Goal: Find specific page/section: Find specific page/section

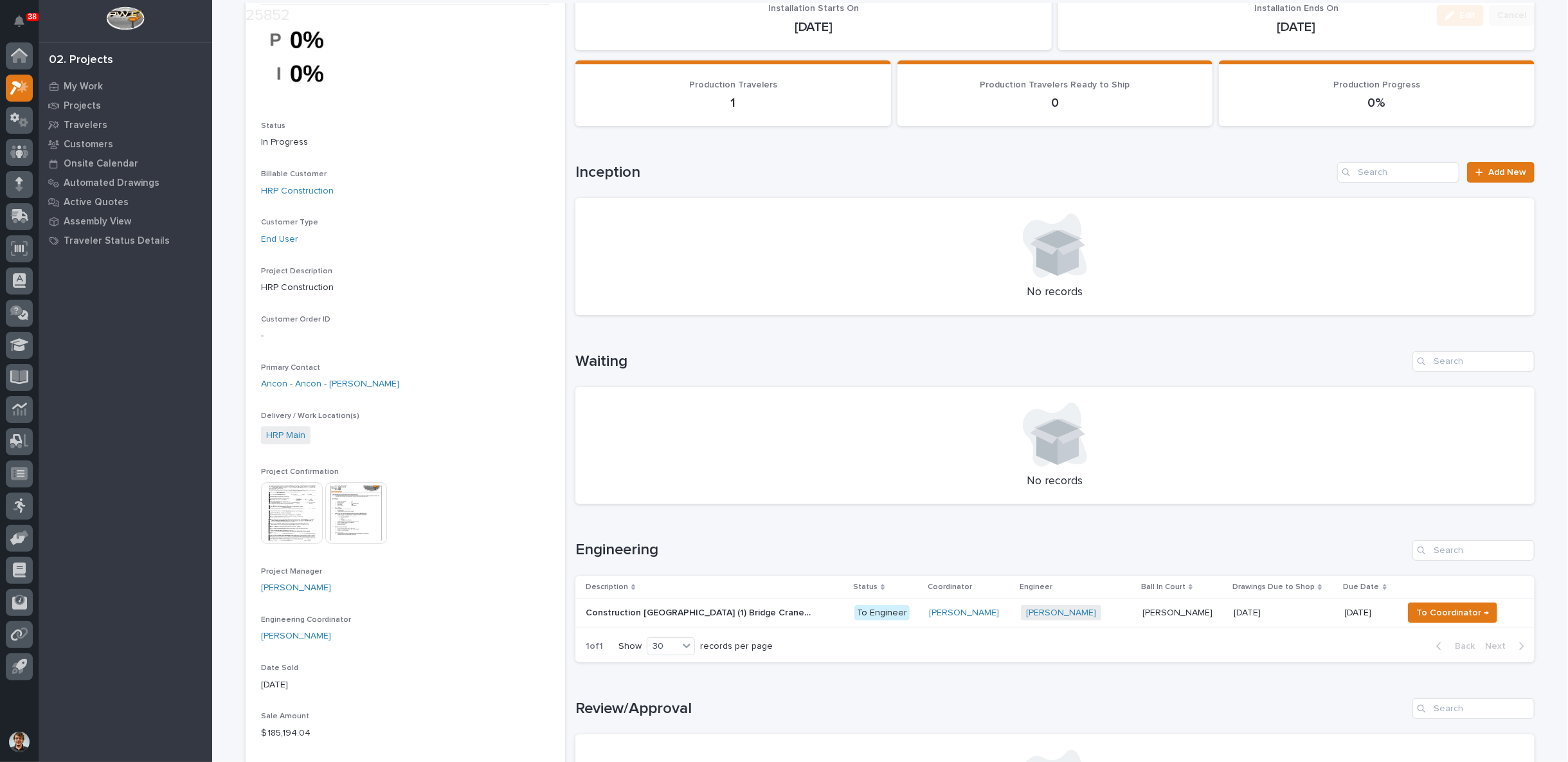
scroll to position [119, 0]
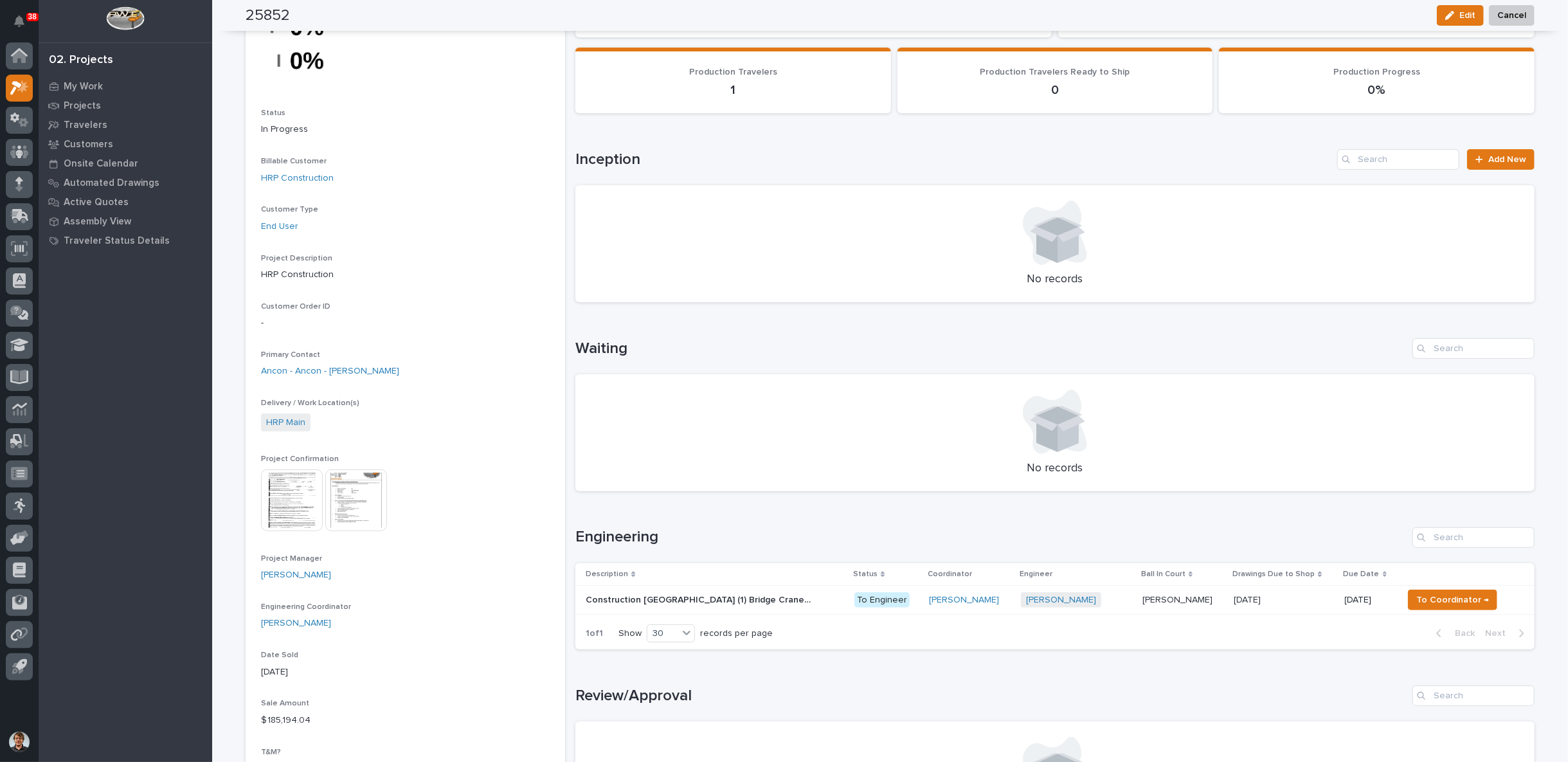
click at [693, 595] on p "Construction [GEOGRAPHIC_DATA] (1) Bridge Crane (2) Mezzanines" at bounding box center [700, 599] width 228 height 13
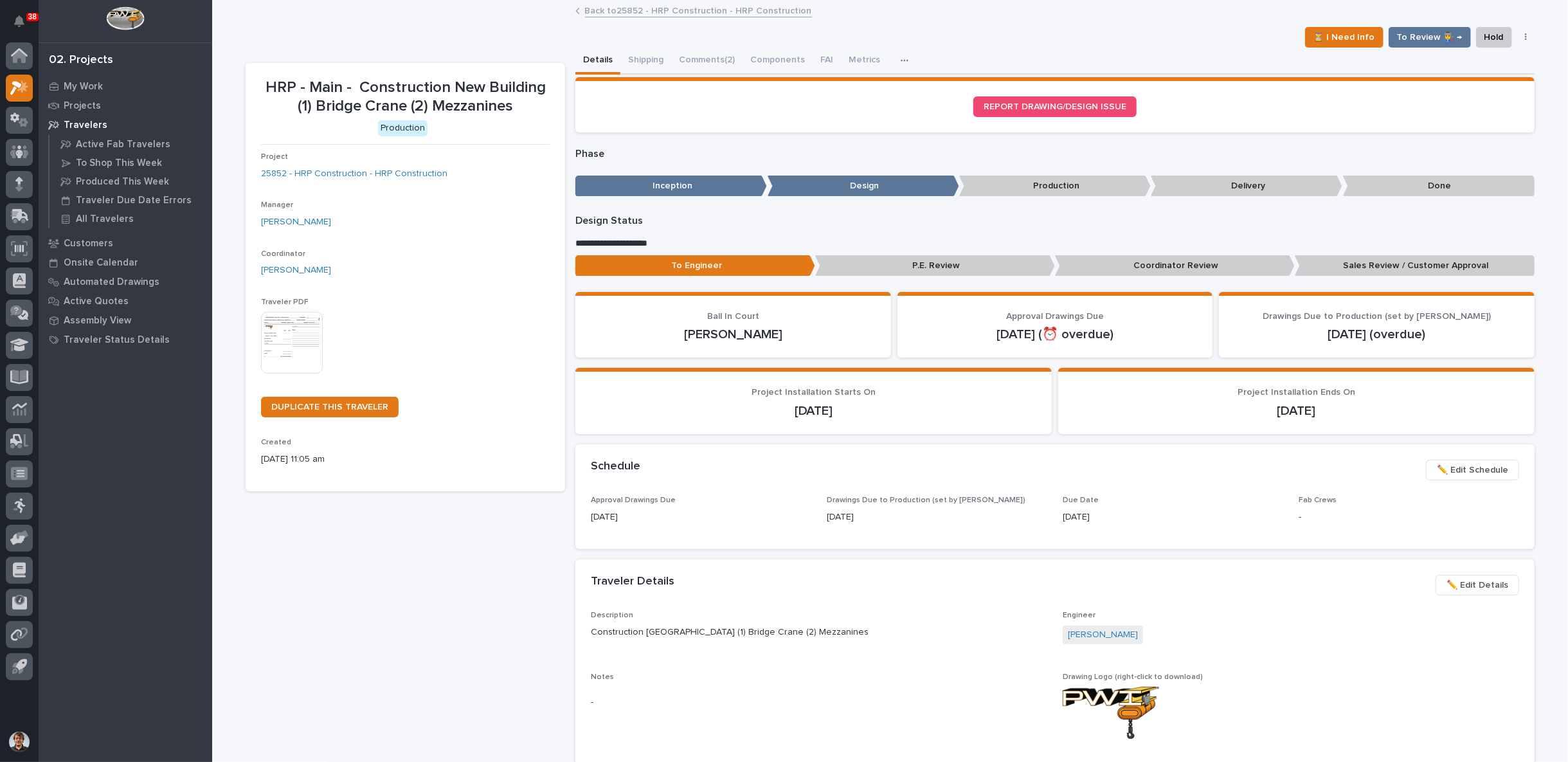
click at [587, 6] on link "Back to 25852 - HRP Construction - HRP Construction" at bounding box center [698, 10] width 227 height 15
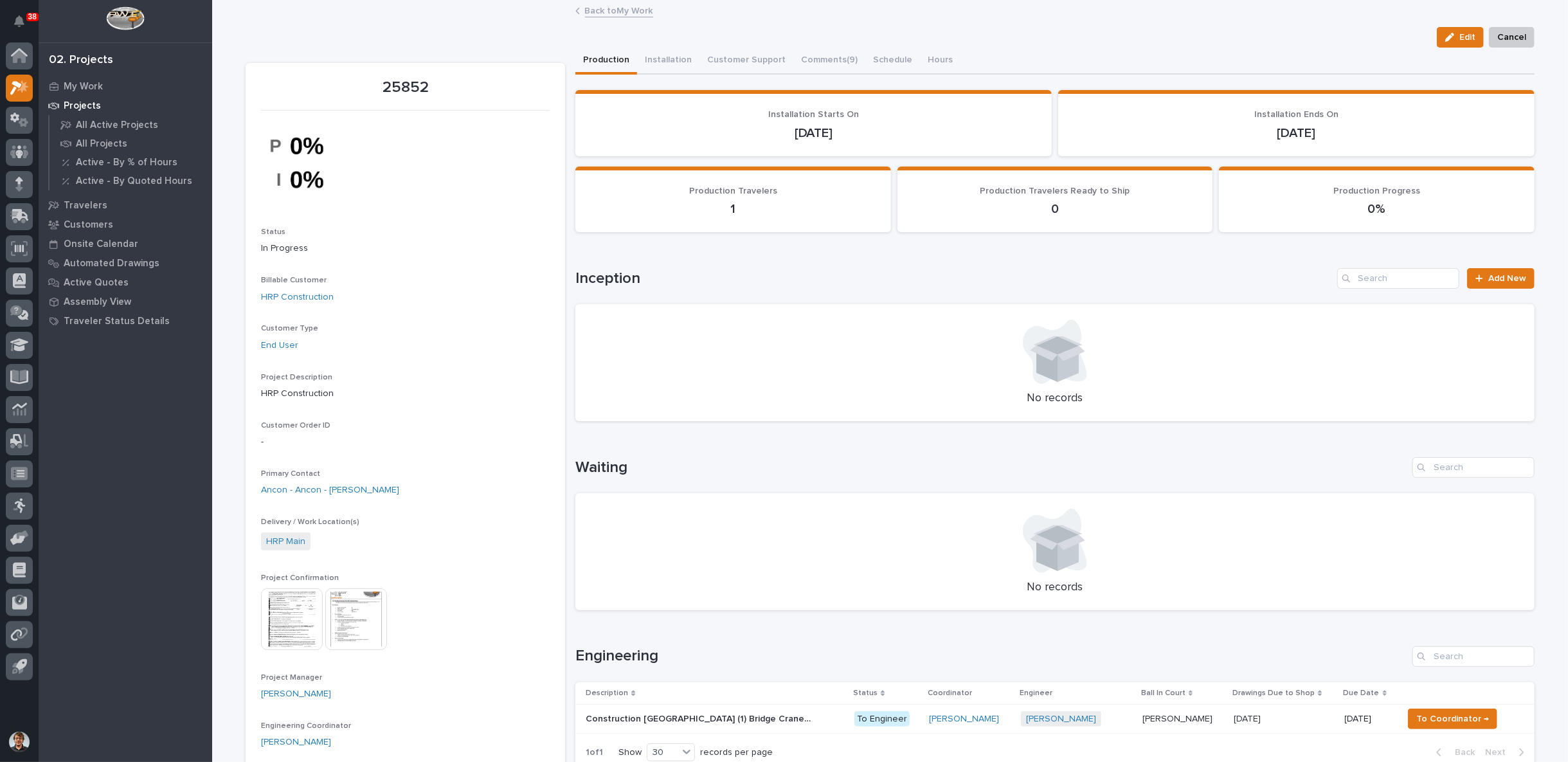
click at [587, 6] on link "Back to My Work" at bounding box center [619, 10] width 68 height 15
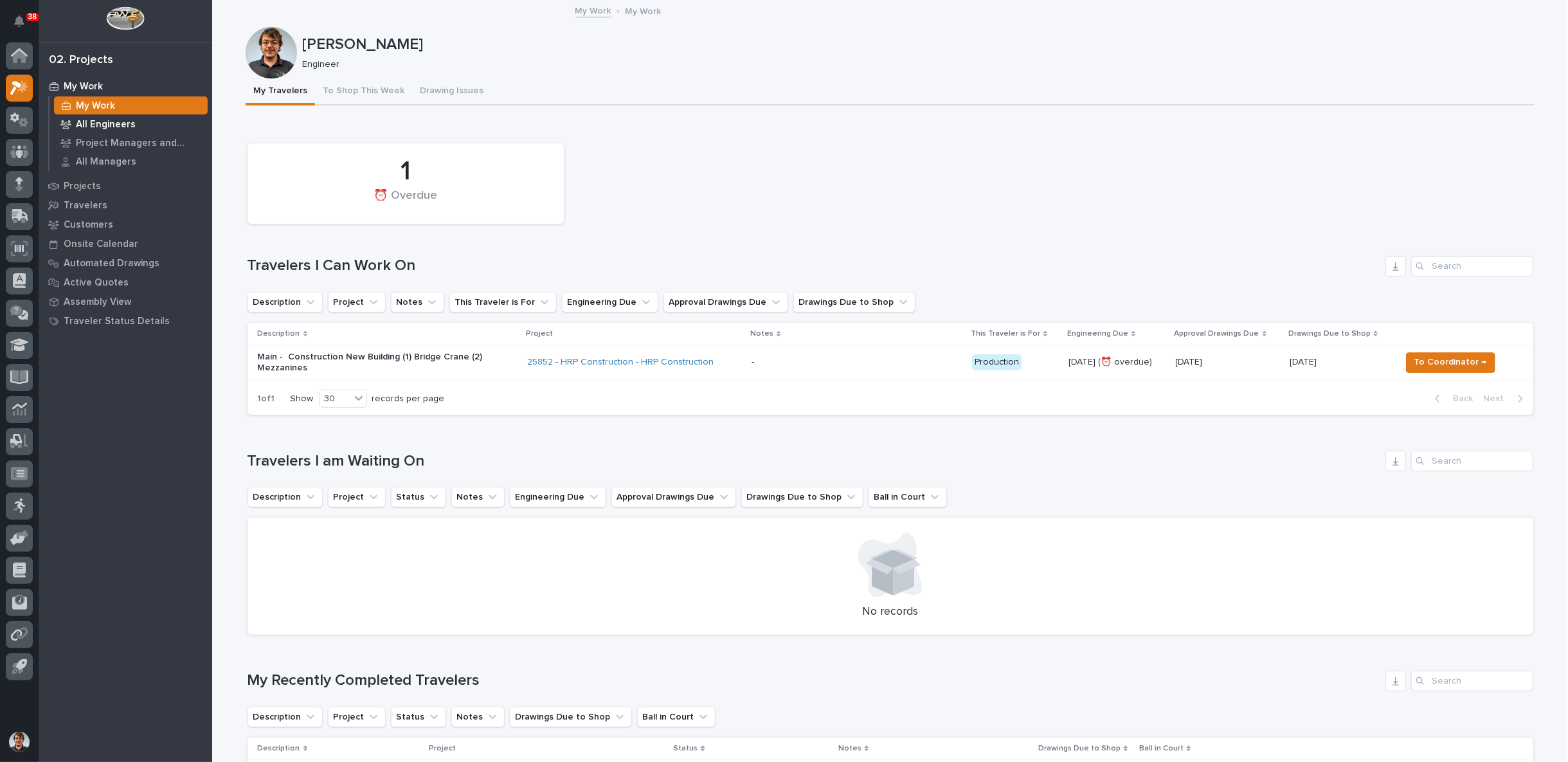
click at [97, 121] on p "All Engineers" at bounding box center [106, 125] width 60 height 11
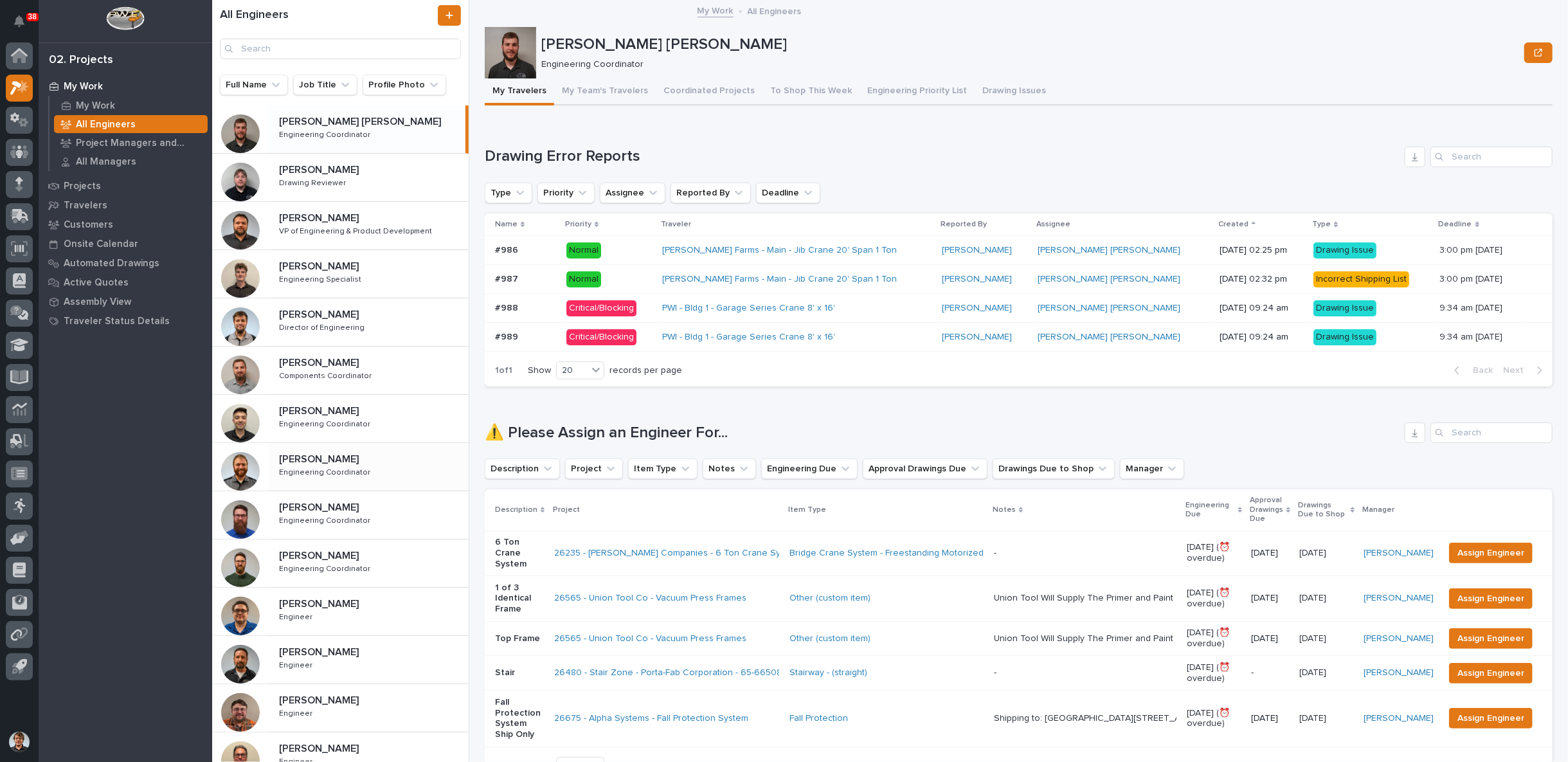
click at [329, 477] on div "[PERSON_NAME] [PERSON_NAME] Engineering Coordinator Engineering Coordinator" at bounding box center [369, 467] width 200 height 38
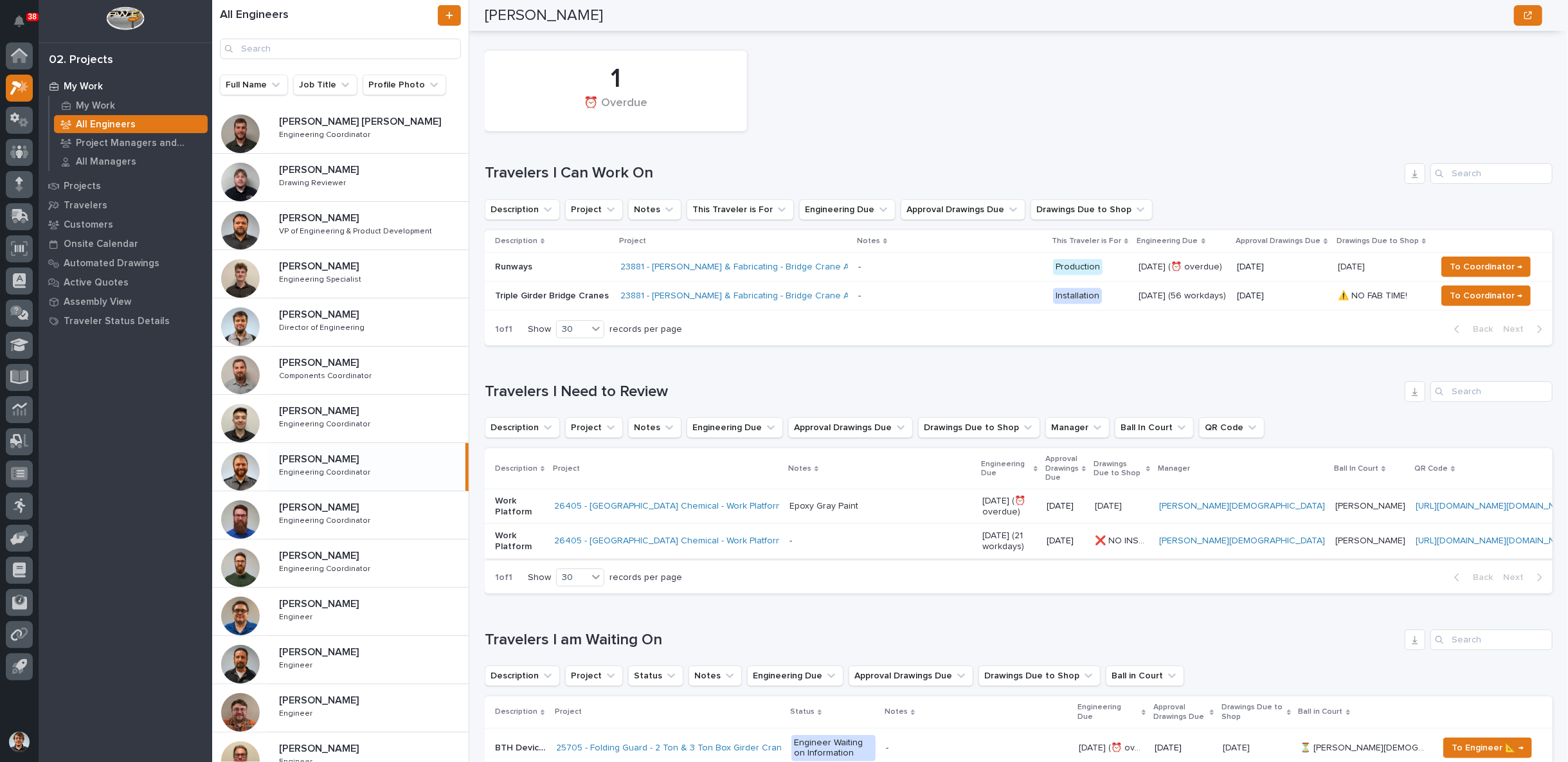
scroll to position [476, 0]
